Goal: Task Accomplishment & Management: Manage account settings

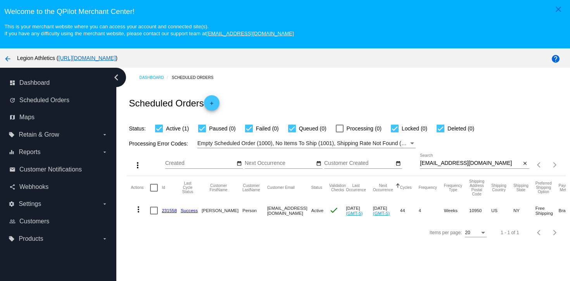
click at [169, 211] on link "231558" at bounding box center [169, 210] width 15 height 5
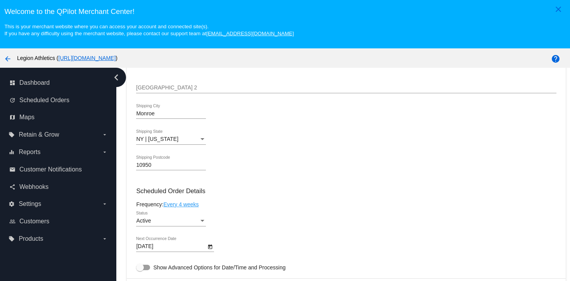
scroll to position [480, 0]
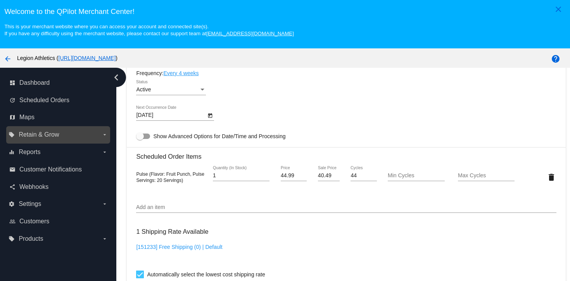
click at [69, 141] on label "local_offer Retain & Grow arrow_drop_down" at bounding box center [58, 135] width 99 height 12
click at [0, 0] on input "local_offer Retain & Grow arrow_drop_down" at bounding box center [0, 0] width 0 height 0
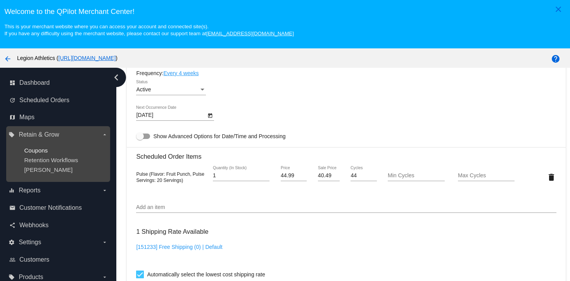
click at [38, 150] on span "Coupons" at bounding box center [36, 150] width 24 height 7
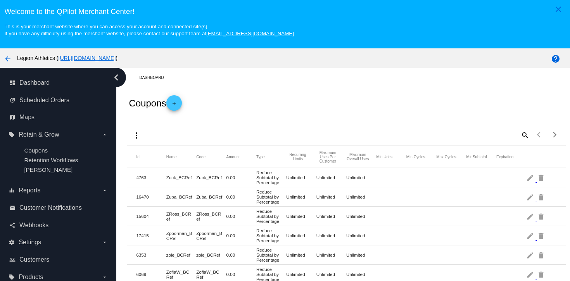
click at [176, 108] on mat-icon "add" at bounding box center [173, 105] width 9 height 9
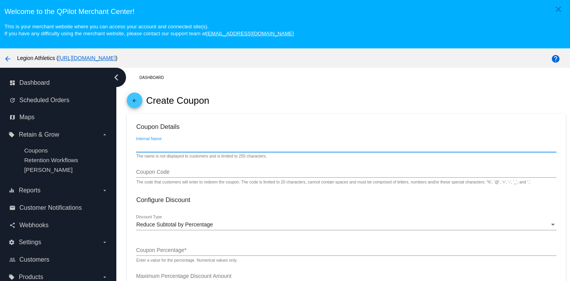
click at [167, 150] on input "Internal Name" at bounding box center [346, 147] width 420 height 6
type input "robert17"
click at [164, 173] on input "Coupon Code" at bounding box center [346, 172] width 420 height 6
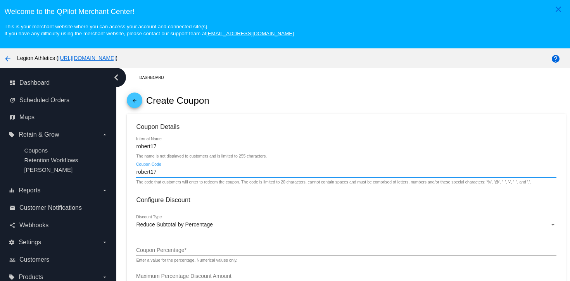
type input "robert17"
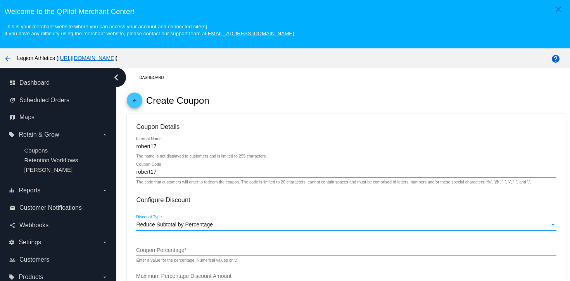
click at [165, 225] on span "Reduce Subtotal by Percentage" at bounding box center [174, 225] width 77 height 6
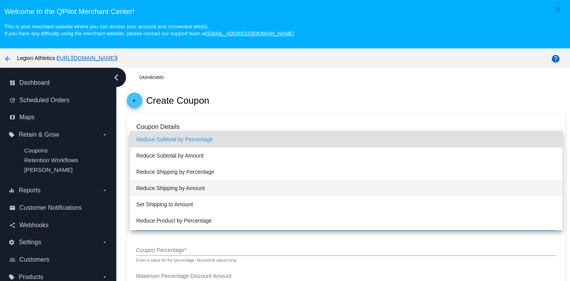
click at [176, 184] on span "Reduce Shipping by Amount" at bounding box center [346, 188] width 420 height 16
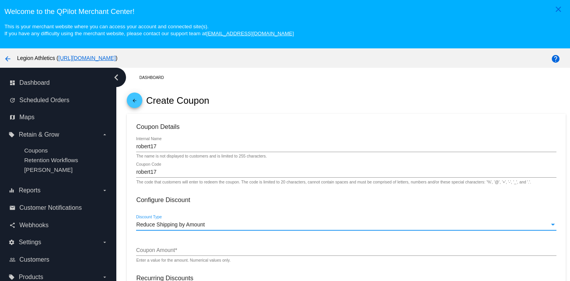
click at [169, 250] on input "Coupon Amount *" at bounding box center [346, 251] width 420 height 6
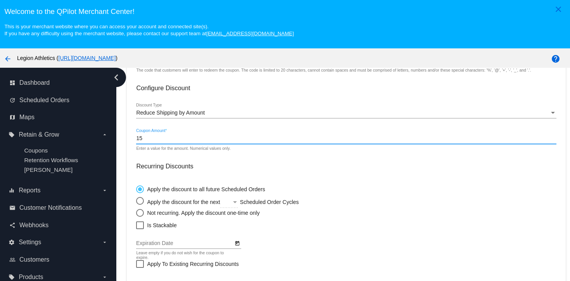
scroll to position [155, 0]
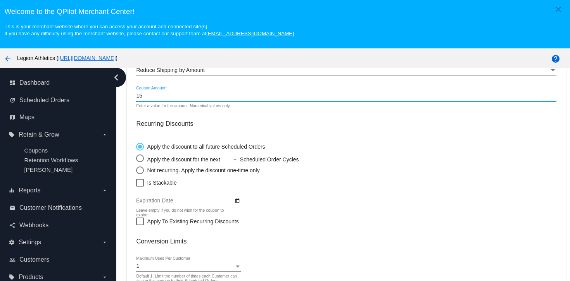
type input "15"
click at [143, 171] on div "Select an option" at bounding box center [140, 171] width 8 height 8
click at [136, 170] on input "Not recurring. Apply the discount one-time only" at bounding box center [136, 170] width 0 height 0
radio input "true"
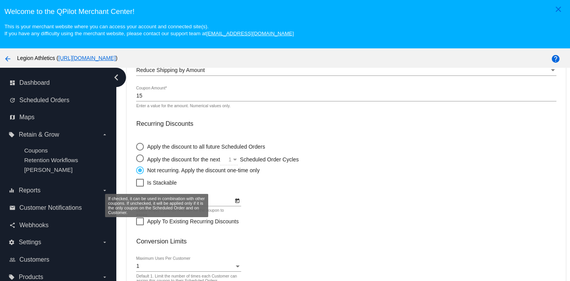
click at [141, 186] on div at bounding box center [140, 183] width 8 height 8
click at [140, 187] on input "Is Stackable" at bounding box center [139, 187] width 0 height 0
checkbox input "true"
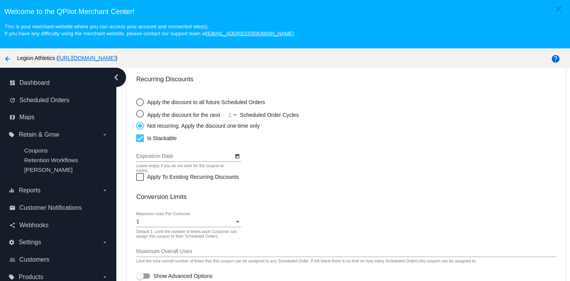
scroll to position [50, 0]
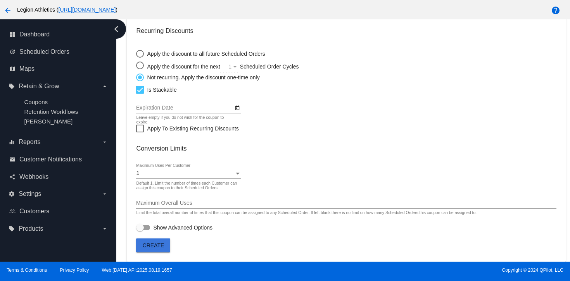
click at [153, 249] on button "Create" at bounding box center [153, 246] width 34 height 14
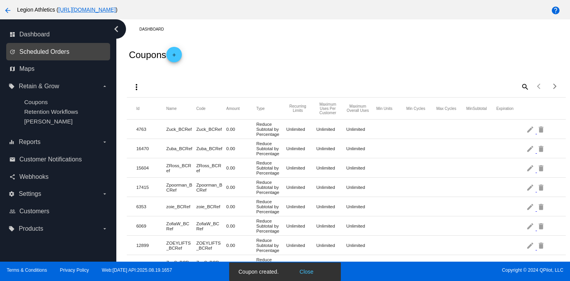
click at [41, 53] on span "Scheduled Orders" at bounding box center [44, 51] width 50 height 7
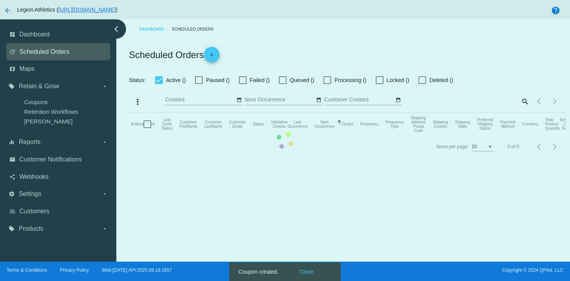
checkbox input "true"
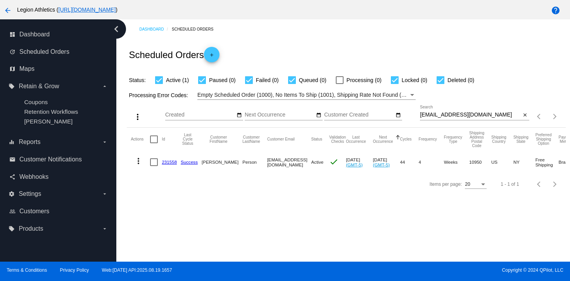
click at [165, 166] on mat-cell "231558" at bounding box center [171, 162] width 19 height 22
click at [164, 164] on link "231558" at bounding box center [169, 162] width 15 height 5
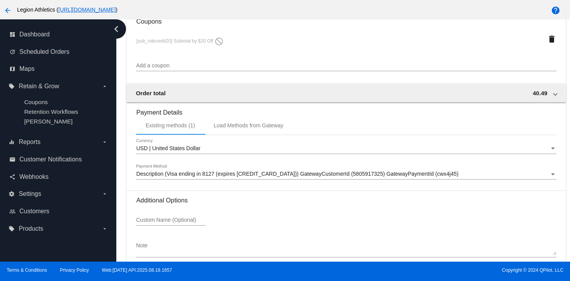
scroll to position [670, 0]
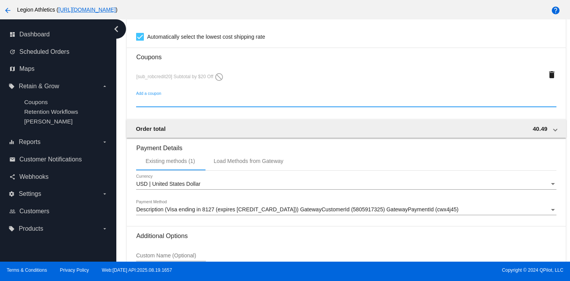
click at [171, 105] on input "Add a coupon" at bounding box center [346, 101] width 420 height 6
click at [165, 105] on input "rpbert17" at bounding box center [346, 101] width 420 height 6
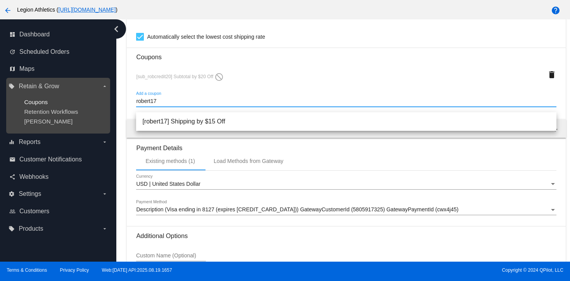
type input "robert17"
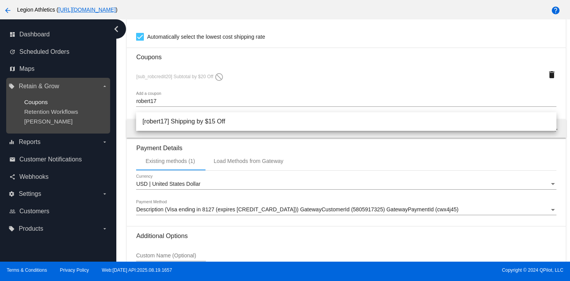
click at [43, 101] on span "Coupons" at bounding box center [36, 102] width 24 height 7
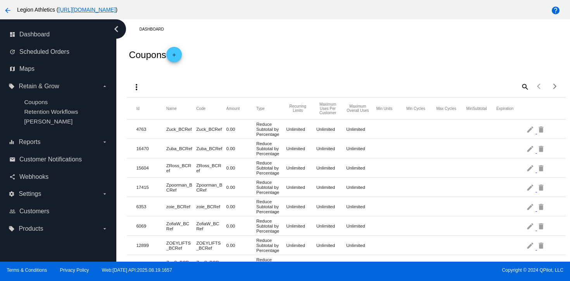
click at [524, 85] on mat-icon "search" at bounding box center [524, 87] width 9 height 12
click at [425, 85] on input "Search" at bounding box center [474, 85] width 109 height 6
type input "robert17"
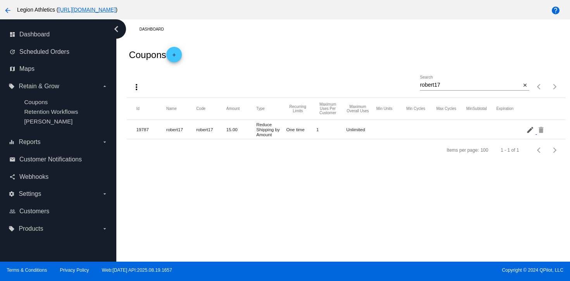
click at [530, 131] on mat-icon "edit" at bounding box center [530, 130] width 9 height 12
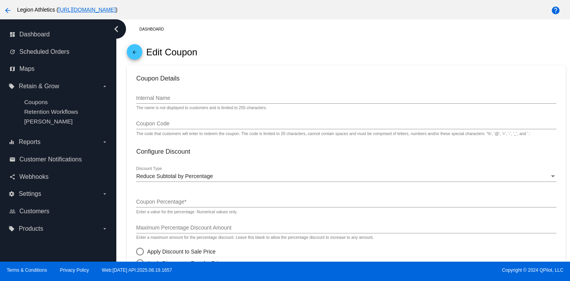
type input "robert17"
radio input "false"
radio input "true"
checkbox input "true"
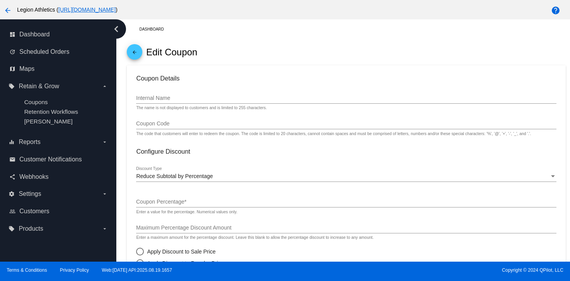
checkbox input "true"
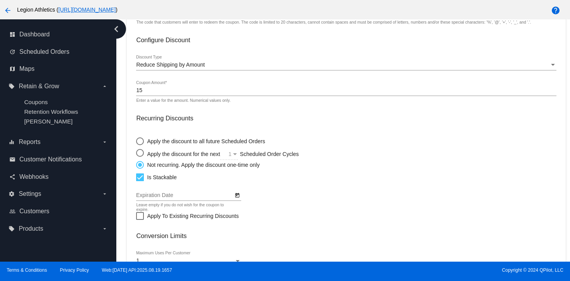
scroll to position [112, 0]
click at [167, 91] on input "15" at bounding box center [346, 90] width 420 height 6
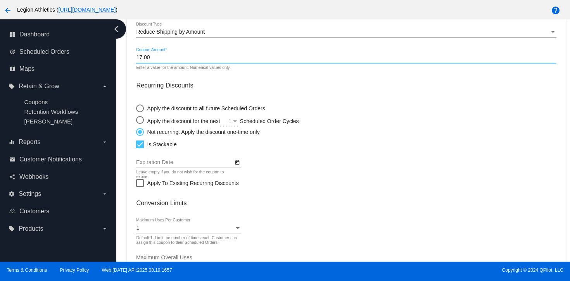
scroll to position [146, 0]
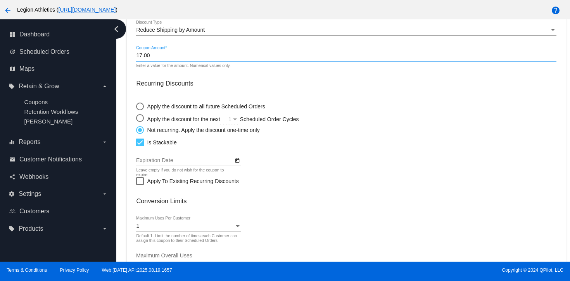
type input "17.00"
click at [153, 227] on div "1" at bounding box center [185, 226] width 98 height 6
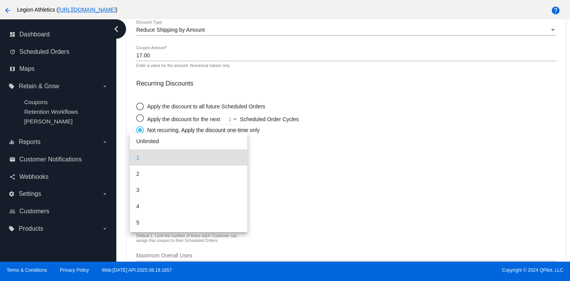
click at [152, 152] on span "1" at bounding box center [188, 158] width 105 height 16
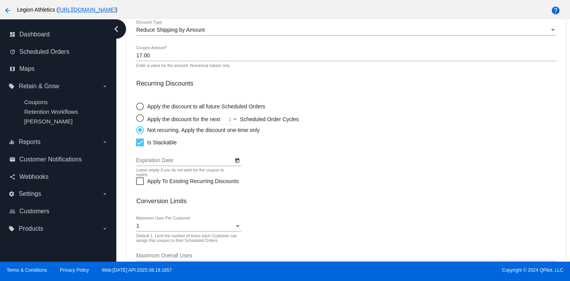
click at [325, 203] on h3 "Conversion Limits" at bounding box center [346, 201] width 420 height 7
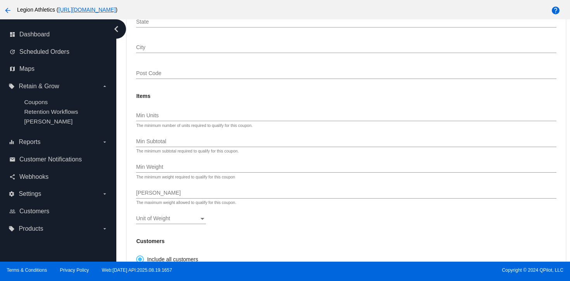
scroll to position [623, 0]
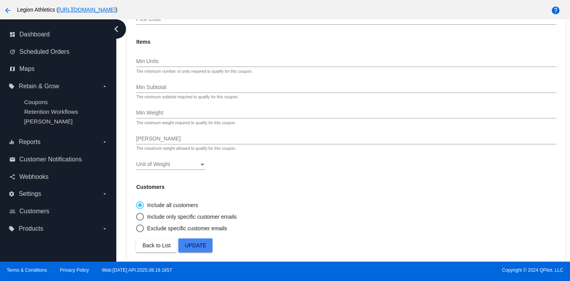
click at [208, 242] on button "Update" at bounding box center [195, 246] width 34 height 14
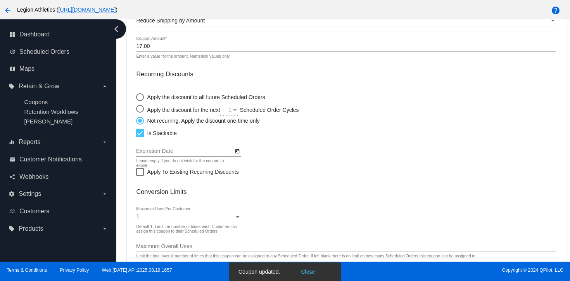
scroll to position [0, 0]
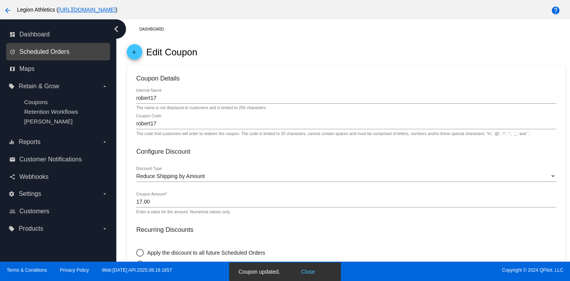
click at [22, 49] on span "Scheduled Orders" at bounding box center [44, 51] width 50 height 7
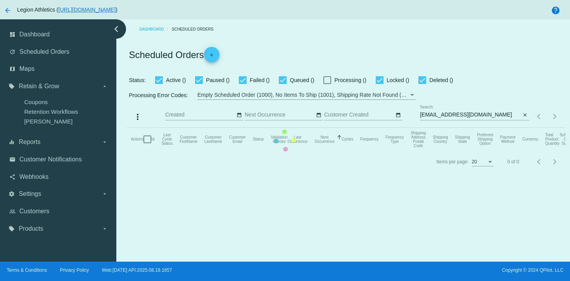
click at [418, 128] on mat-table "Actions Id Last Cycle Status Customer FirstName Customer LastName Customer Emai…" at bounding box center [346, 139] width 438 height 23
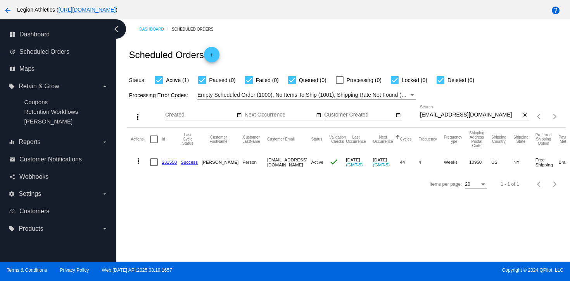
click at [170, 162] on link "231558" at bounding box center [169, 162] width 15 height 5
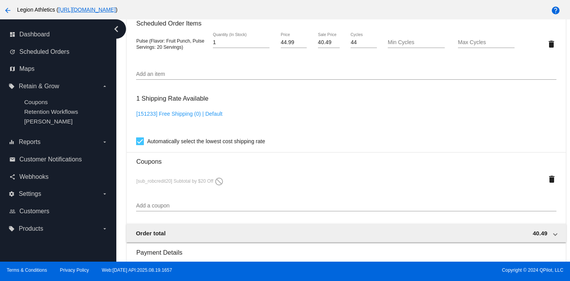
scroll to position [574, 0]
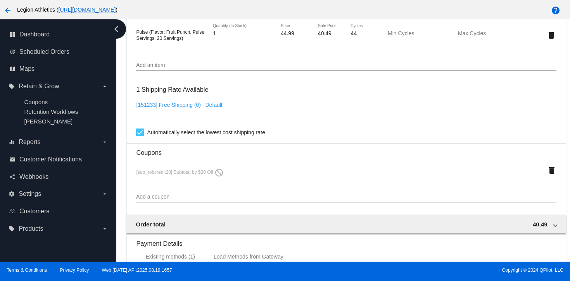
click at [225, 200] on input "Add a coupon" at bounding box center [346, 197] width 420 height 6
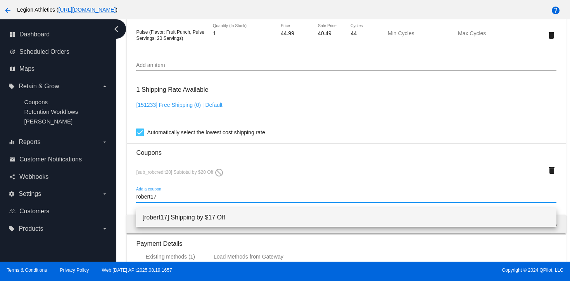
type input "robert17"
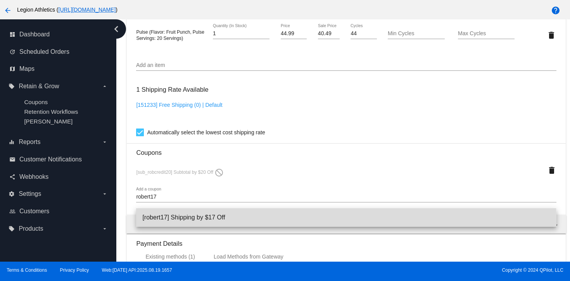
click at [234, 222] on span "[robert17] Shipping by $17 Off" at bounding box center [345, 217] width 407 height 19
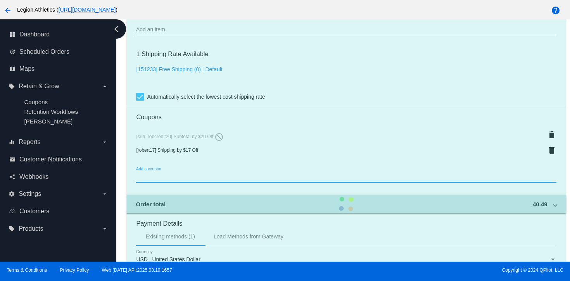
scroll to position [766, 0]
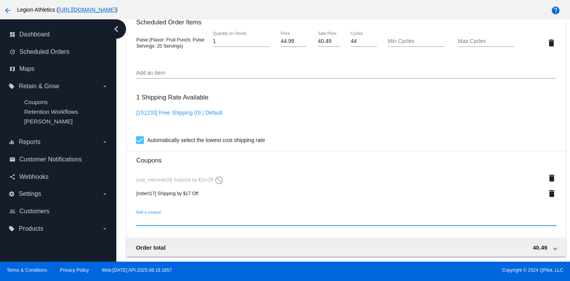
scroll to position [572, 0]
